Goal: Transaction & Acquisition: Download file/media

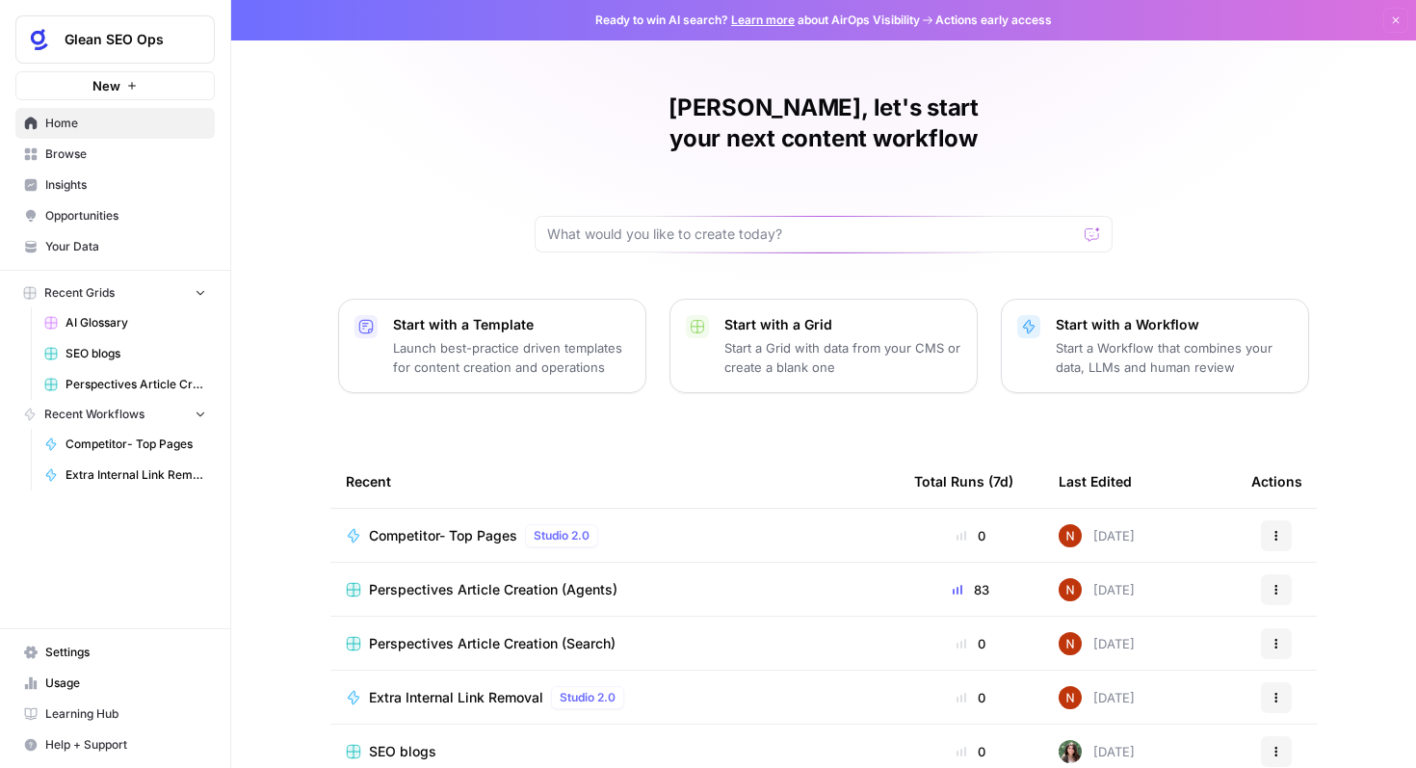
click at [148, 49] on button "Glean SEO Ops" at bounding box center [114, 39] width 199 height 48
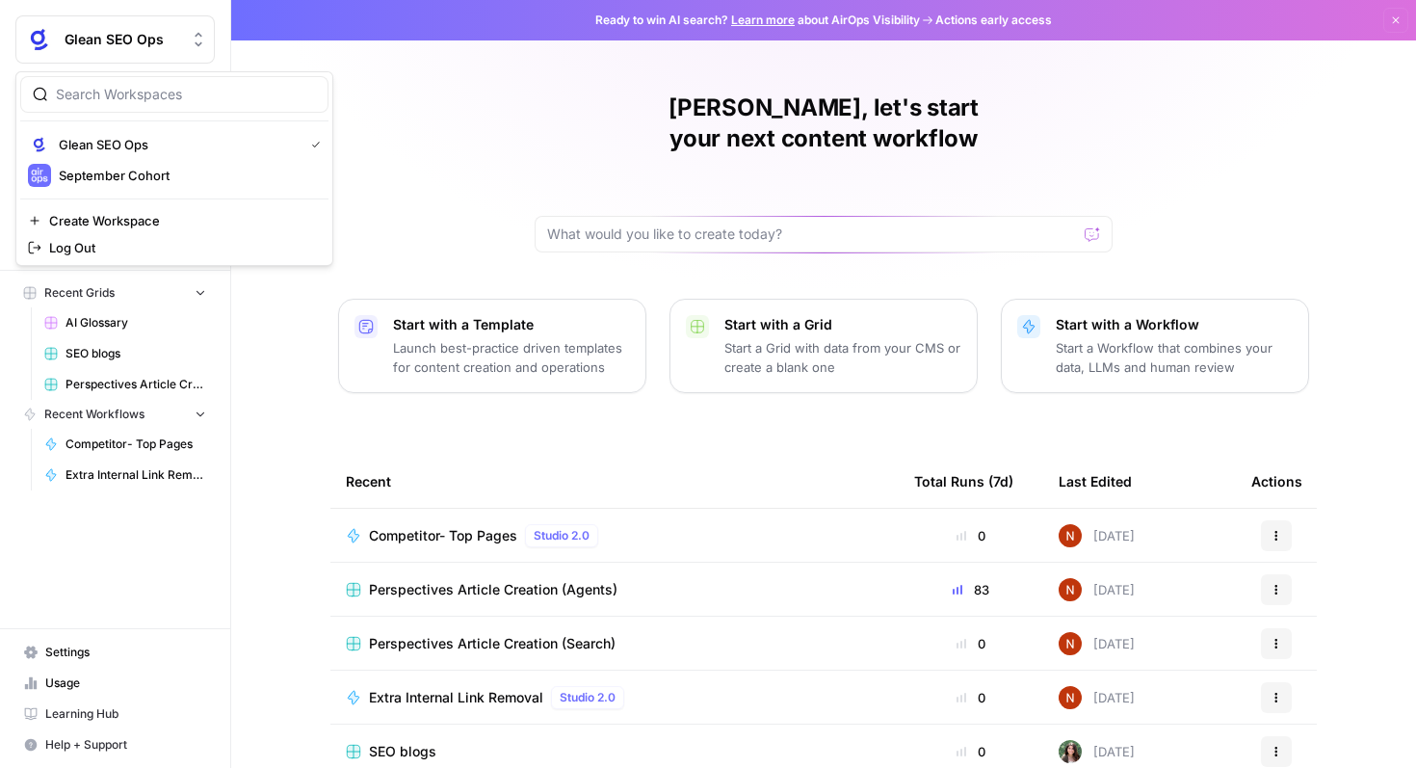
click at [367, 75] on div "Nikhar, let's start your next content workflow Start with a Template Launch bes…" at bounding box center [823, 458] width 1185 height 917
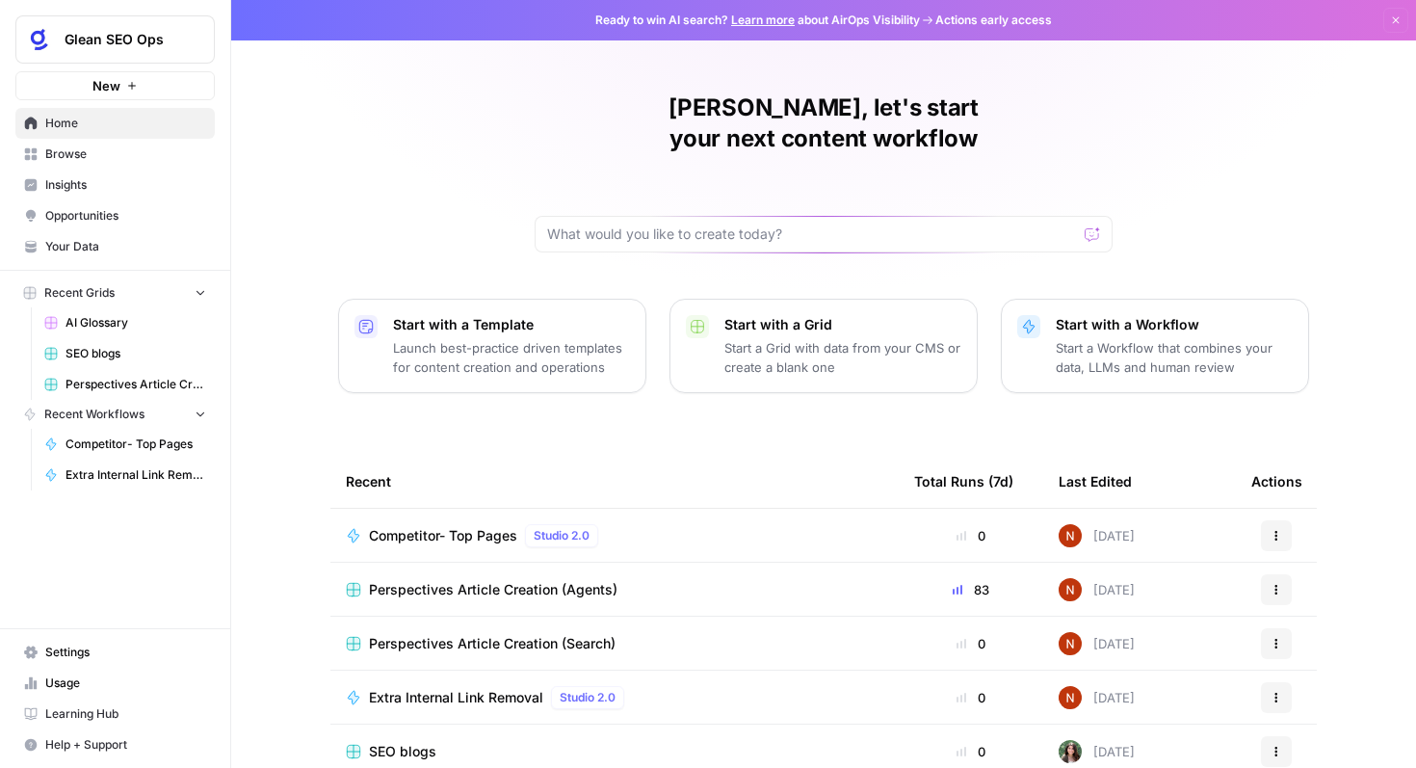
click at [128, 48] on span "Glean SEO Ops" at bounding box center [123, 39] width 117 height 19
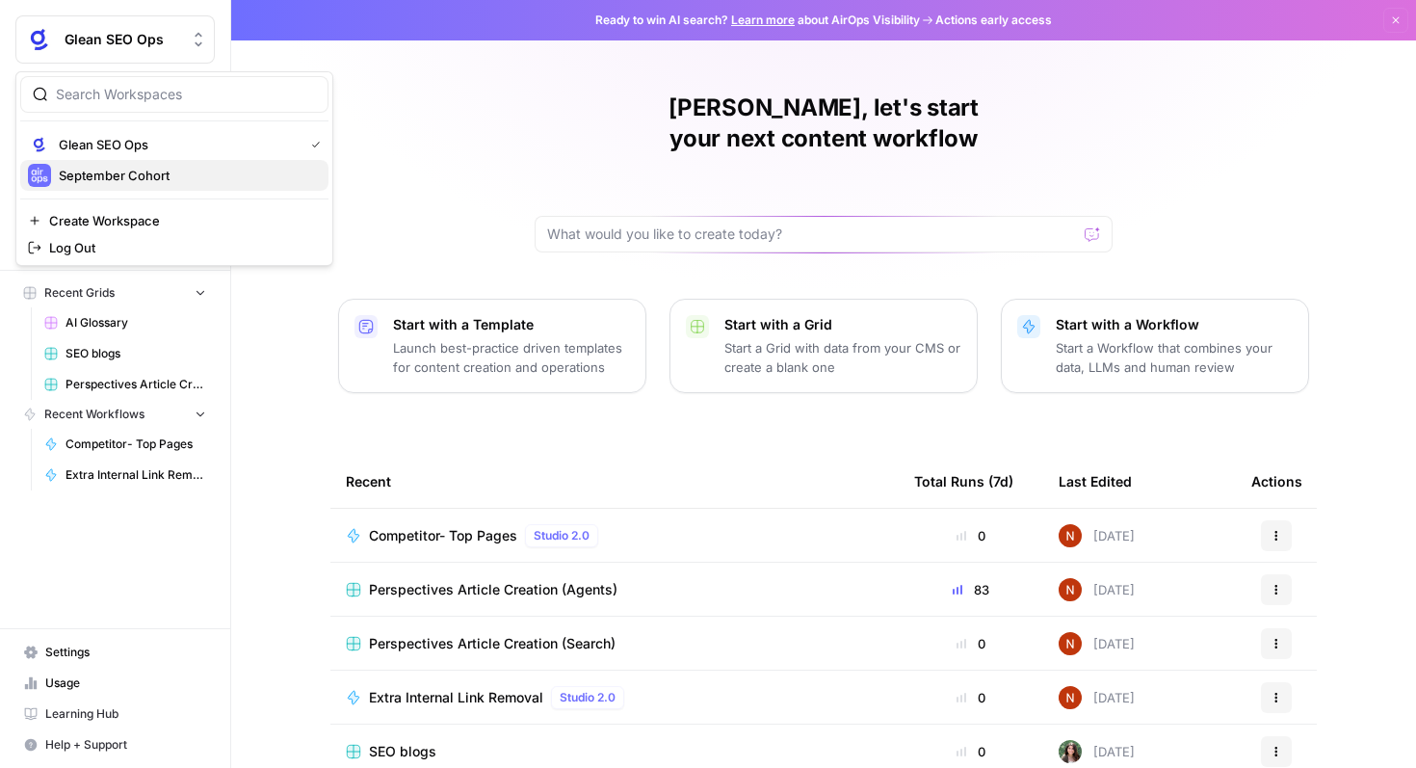
click at [129, 188] on button "September Cohort" at bounding box center [174, 175] width 308 height 31
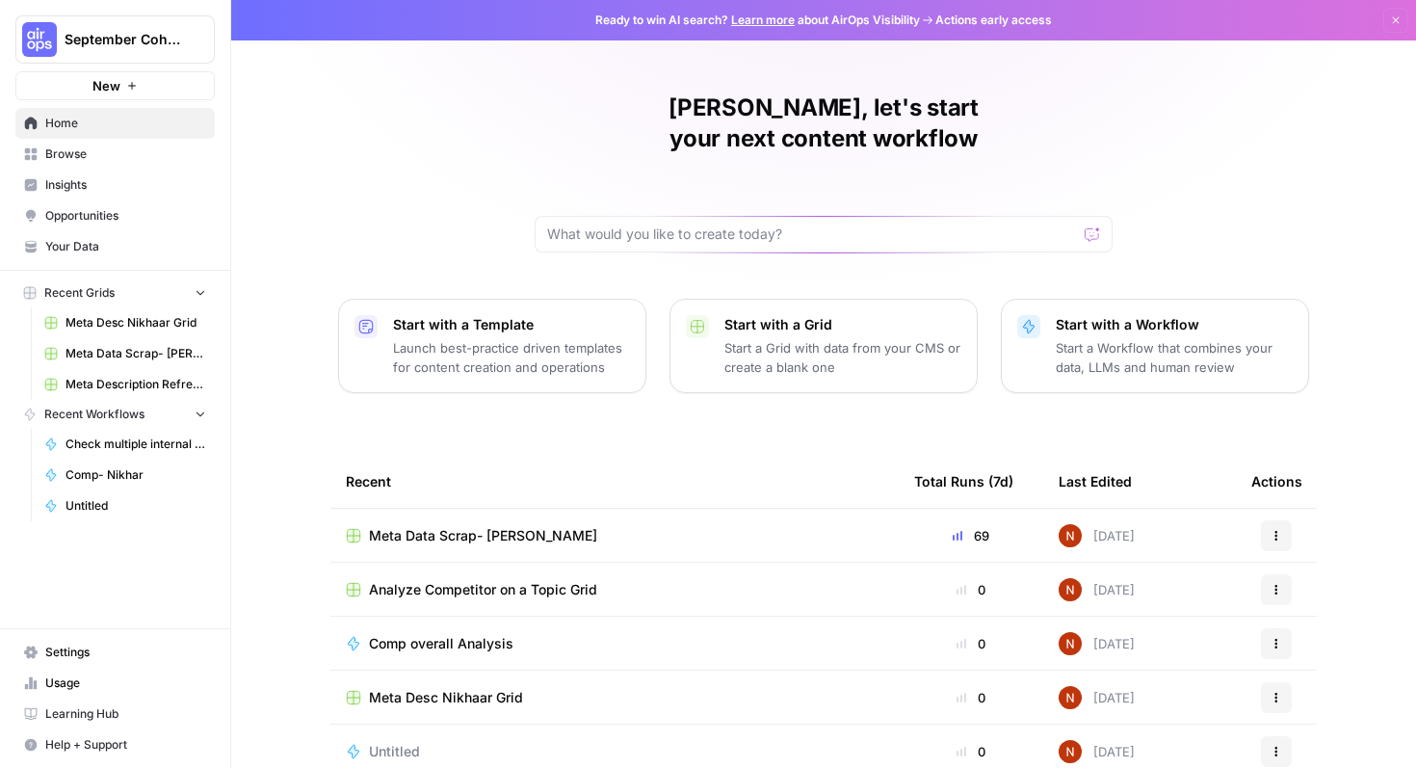
click at [428, 523] on td "Meta Data Scrap- Nikhar Grid" at bounding box center [614, 535] width 568 height 53
click at [448, 526] on span "Meta Data Scrap- Nikhar Grid" at bounding box center [483, 535] width 228 height 19
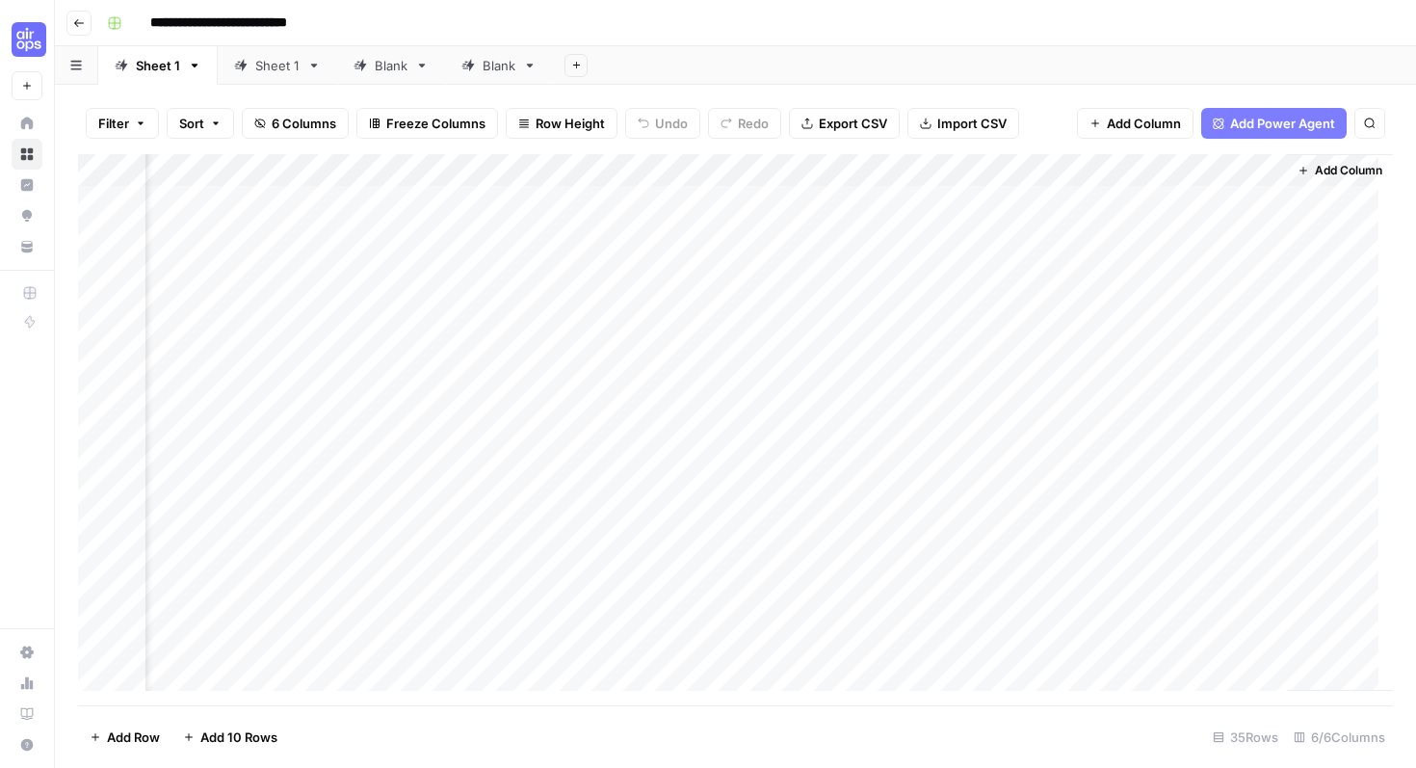
scroll to position [0, 86]
click at [284, 67] on div "Sheet 1" at bounding box center [277, 65] width 44 height 19
click at [843, 129] on span "Export CSV" at bounding box center [853, 123] width 68 height 19
